Goal: Information Seeking & Learning: Understand process/instructions

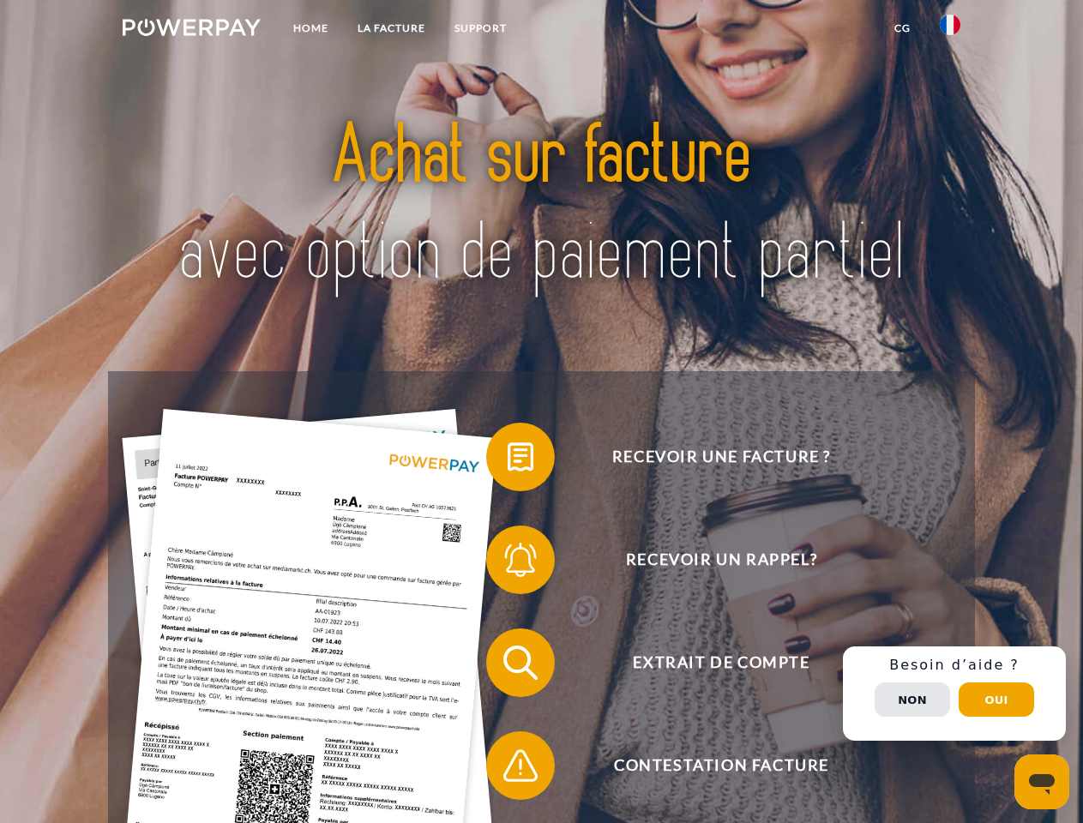
click at [191, 30] on img at bounding box center [192, 27] width 138 height 17
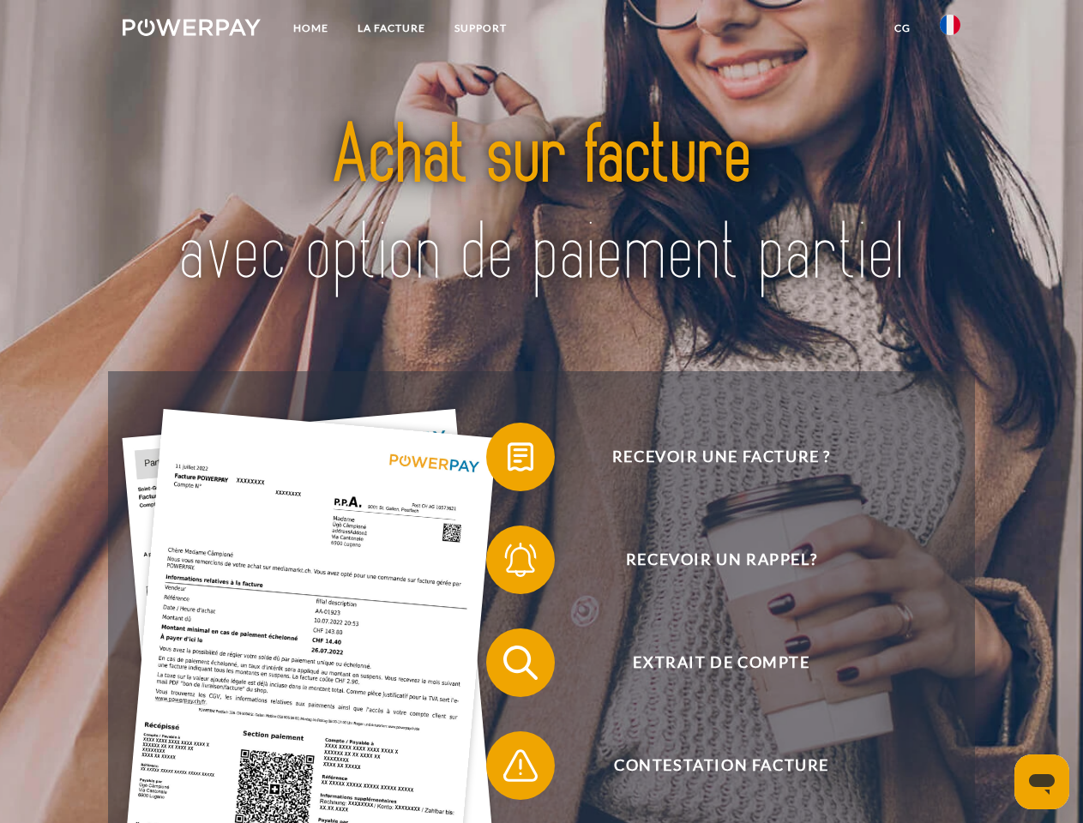
click at [950, 30] on img at bounding box center [950, 25] width 21 height 21
click at [902, 28] on link "CG" at bounding box center [902, 28] width 45 height 31
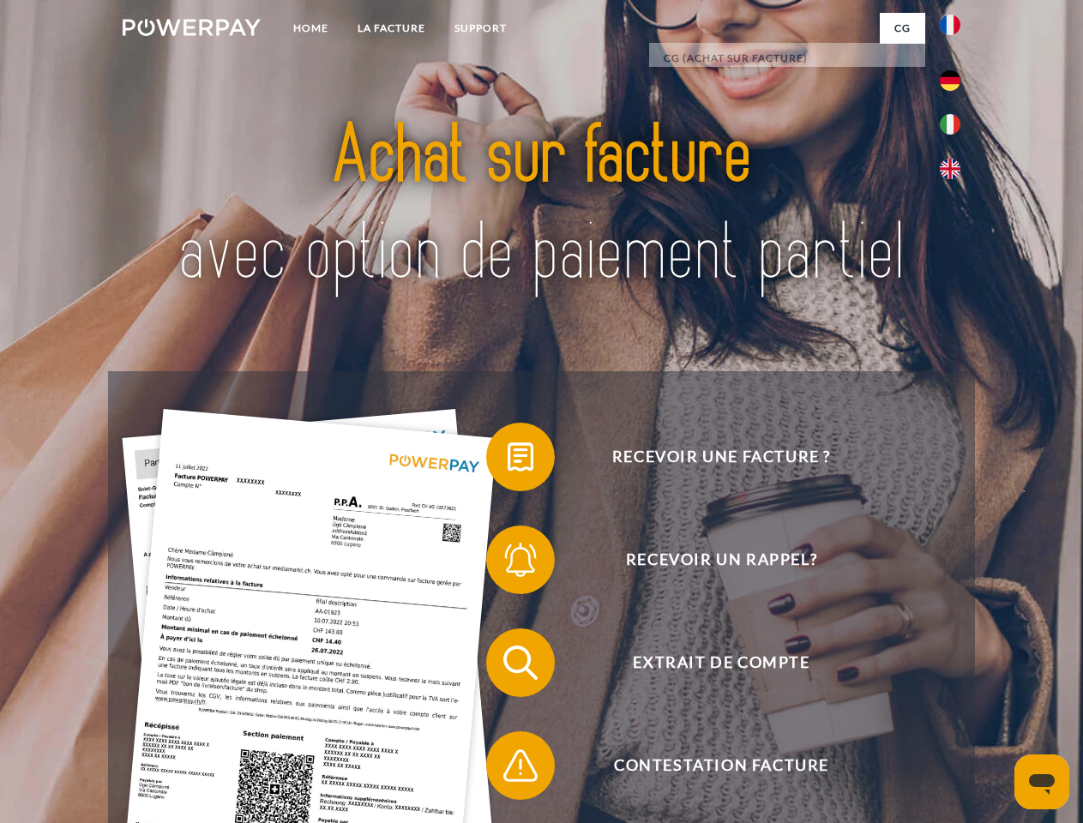
click at [508, 460] on span at bounding box center [495, 457] width 86 height 86
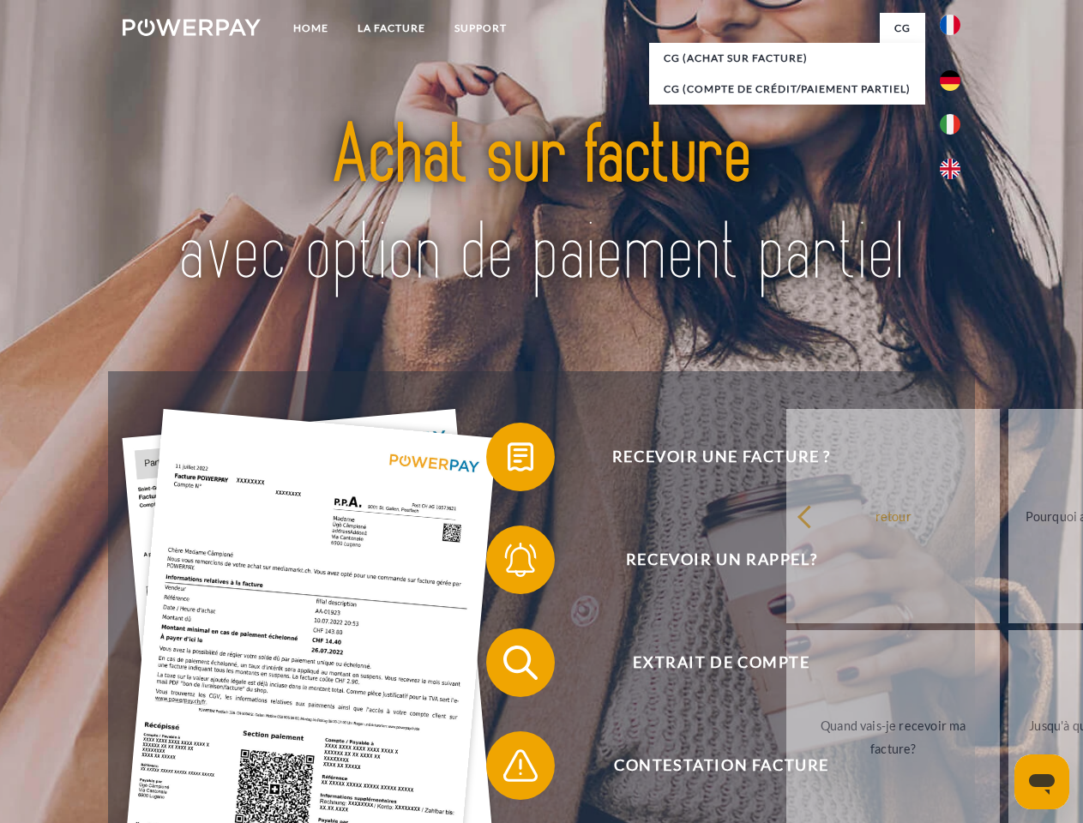
click at [508, 563] on div "Recevoir une facture ? Recevoir un rappel? Extrait de compte retour" at bounding box center [541, 714] width 866 height 686
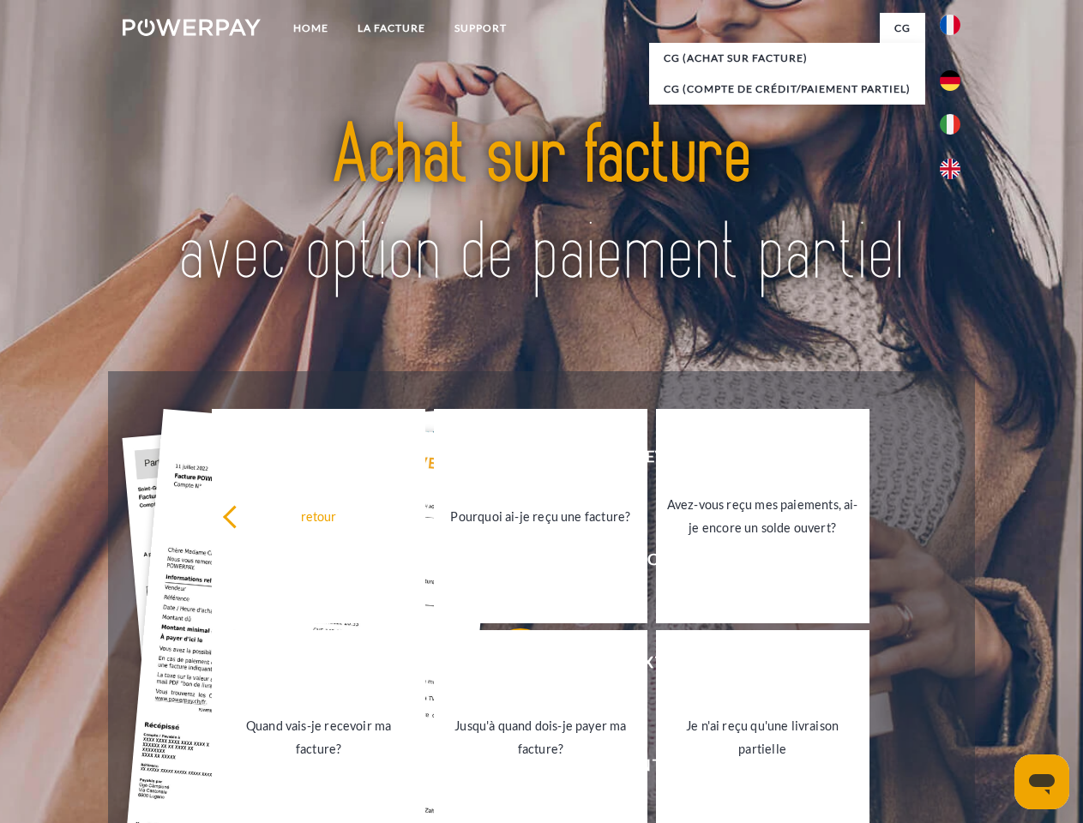
click at [508, 666] on link "Jusqu'à quand dois-je payer ma facture?" at bounding box center [540, 737] width 213 height 214
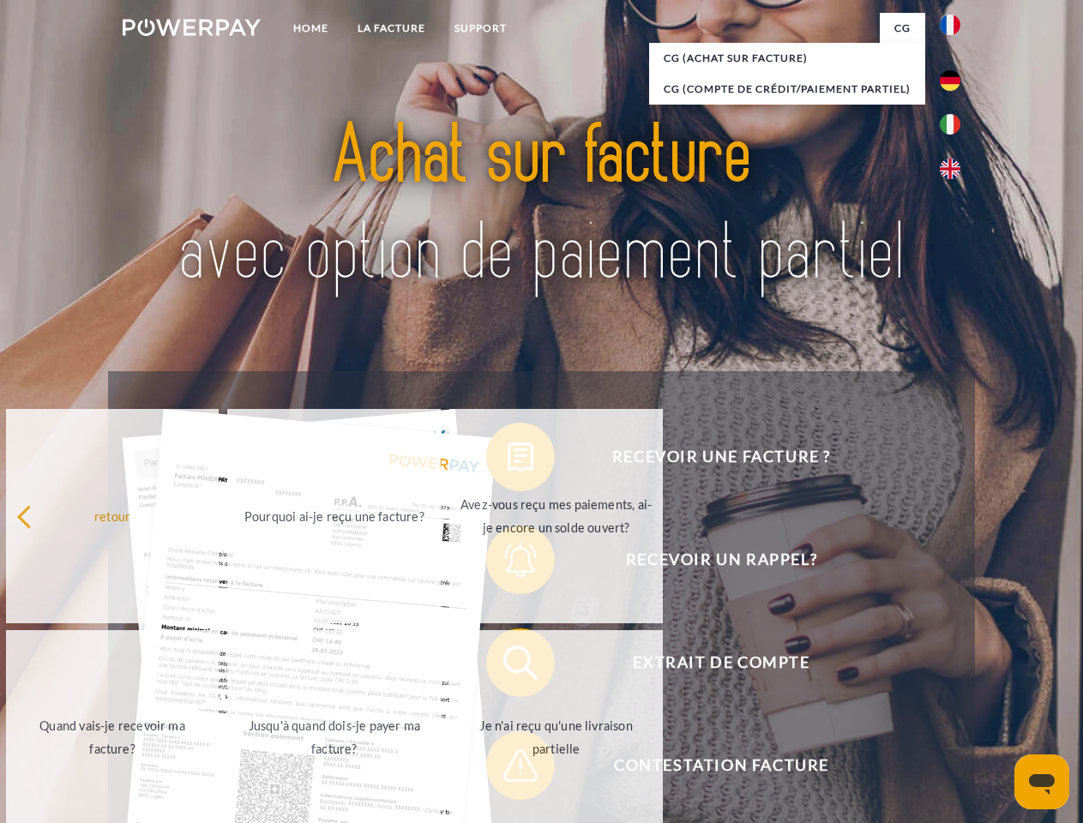
click at [508, 769] on span at bounding box center [495, 766] width 86 height 86
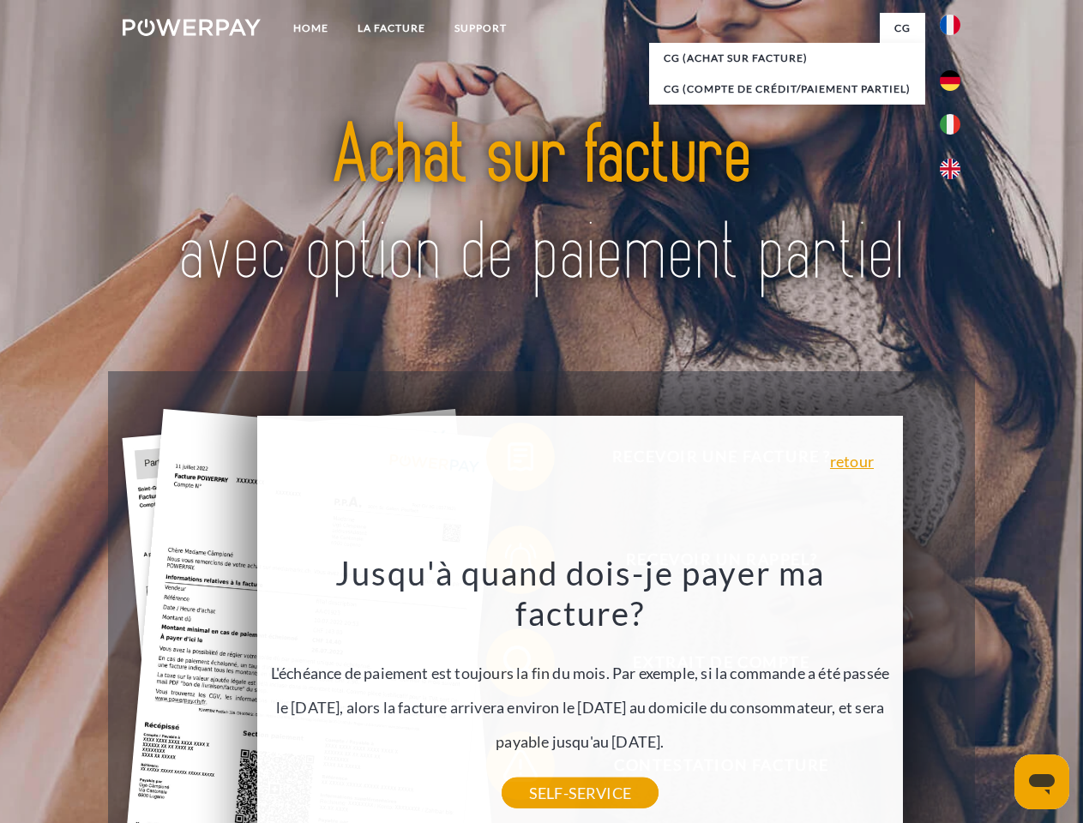
click at [954, 694] on div "Recevoir une facture ? Recevoir un rappel? Extrait de compte retour" at bounding box center [541, 714] width 866 height 686
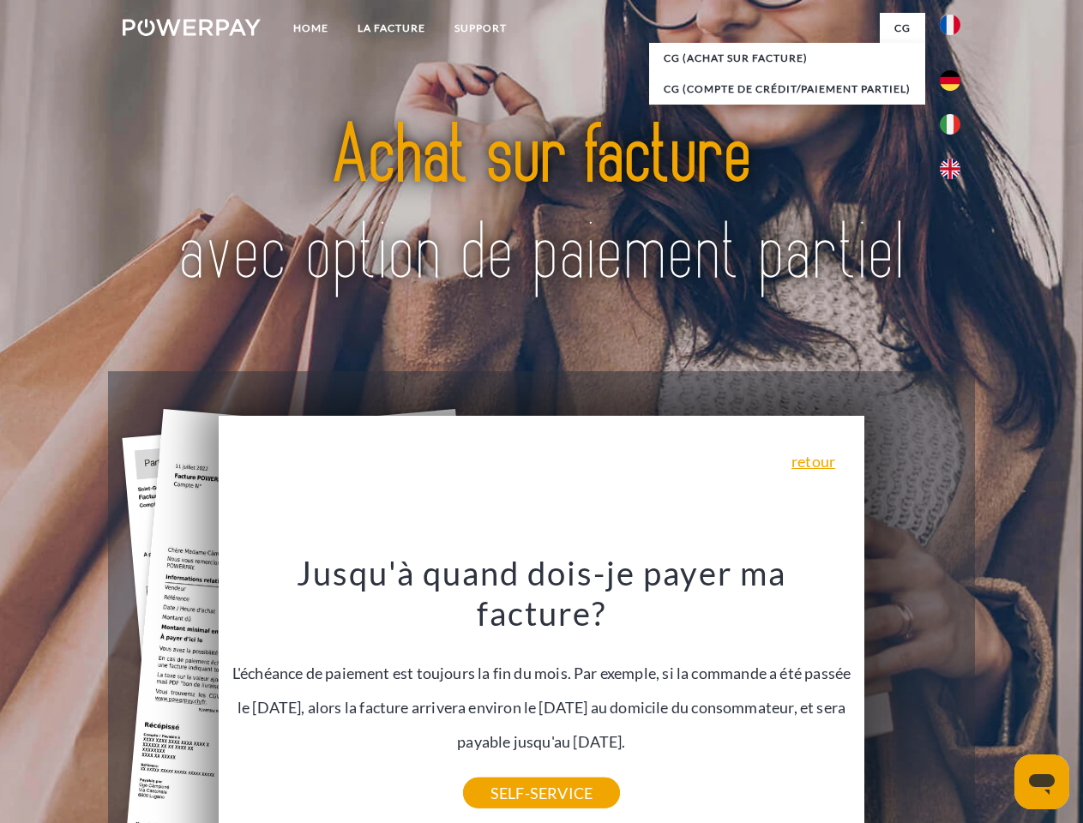
click at [912, 697] on span "Extrait de compte" at bounding box center [721, 662] width 420 height 69
click at [996, 700] on header "Home LA FACTURE Support" at bounding box center [541, 592] width 1083 height 1184
